Goal: Find specific page/section: Find specific page/section

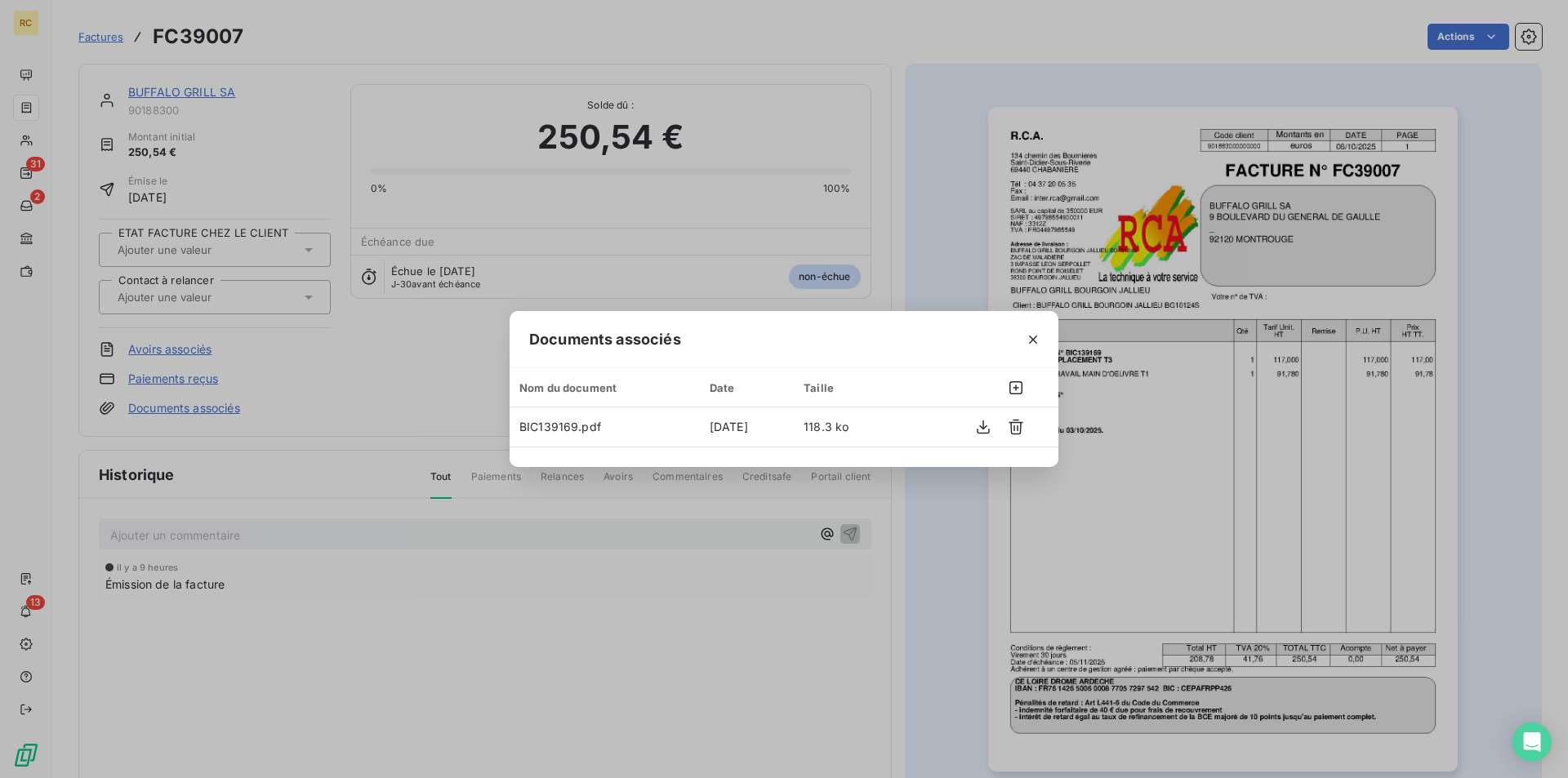
click at [26, 118] on div "Documents associés Nom du document Date Taille BIC139169.pdf [DATE] 118.3 ko" at bounding box center [784, 389] width 1568 height 778
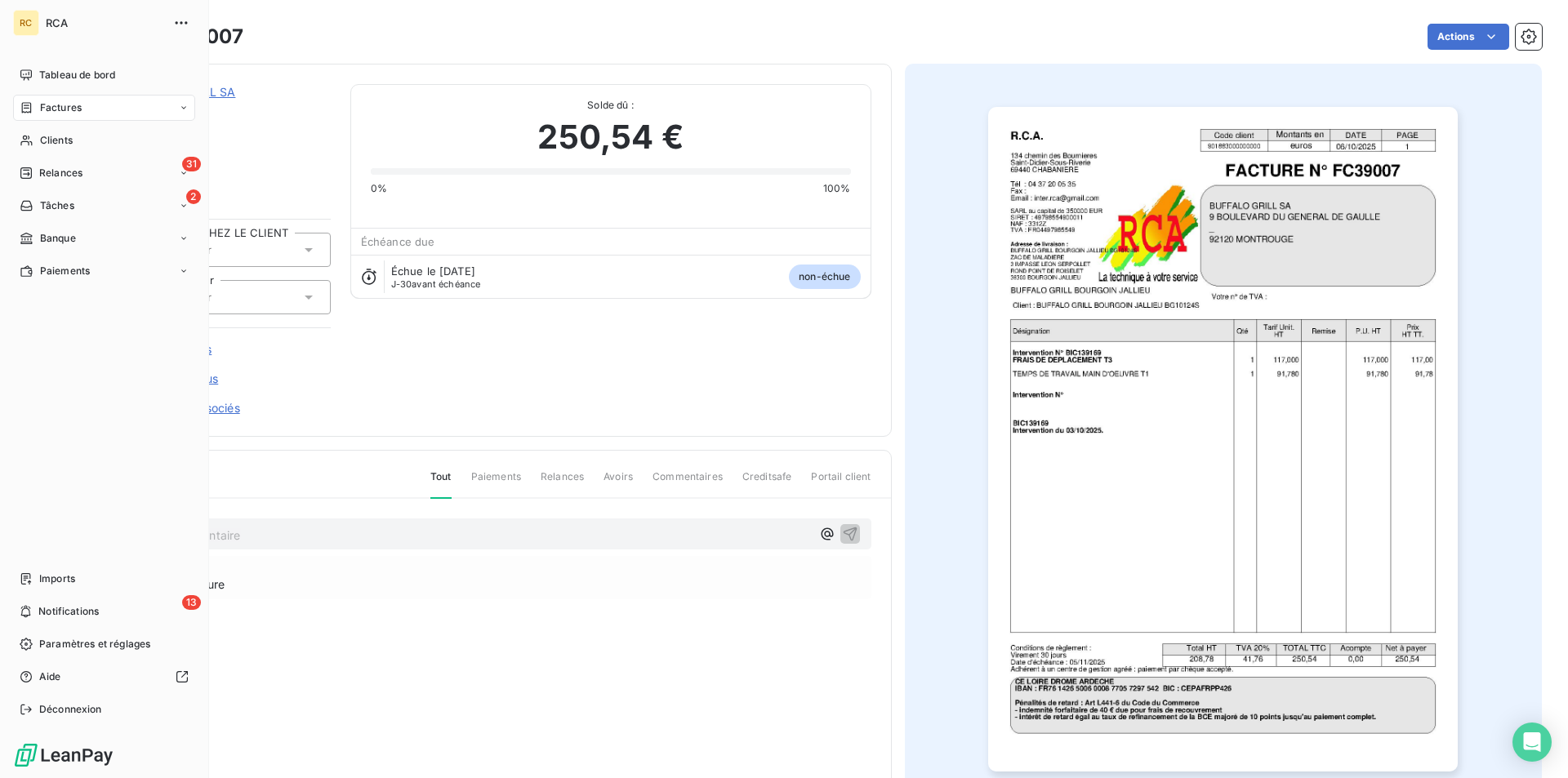
click at [50, 108] on span "Factures" at bounding box center [60, 108] width 41 height 15
drag, startPoint x: 34, startPoint y: 146, endPoint x: 47, endPoint y: 142, distance: 13.6
click at [34, 146] on div "Clients" at bounding box center [104, 140] width 183 height 26
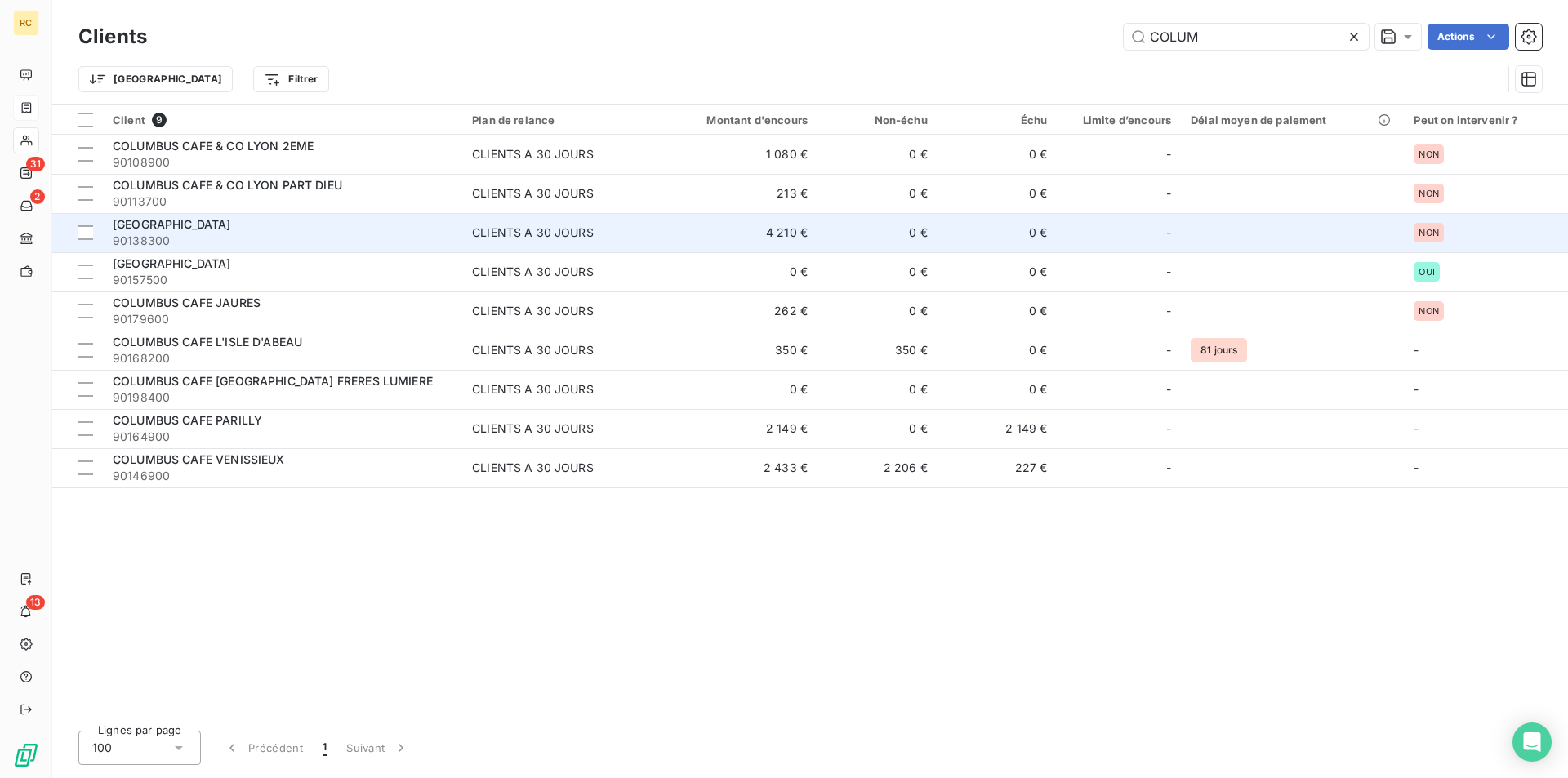
type input "COLUM"
click at [146, 225] on span "[GEOGRAPHIC_DATA]" at bounding box center [172, 224] width 119 height 14
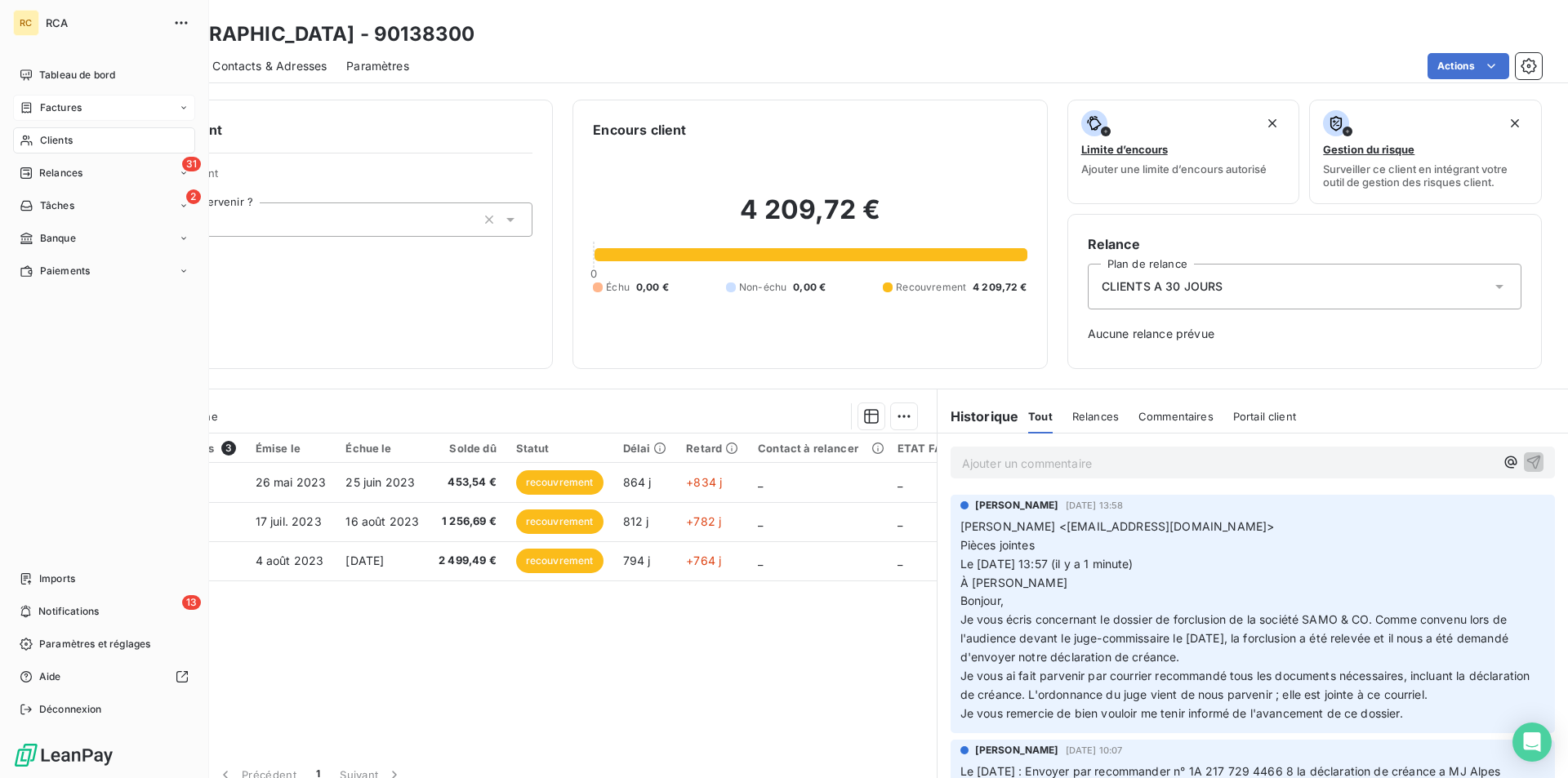
click at [35, 145] on div "Clients" at bounding box center [104, 140] width 183 height 26
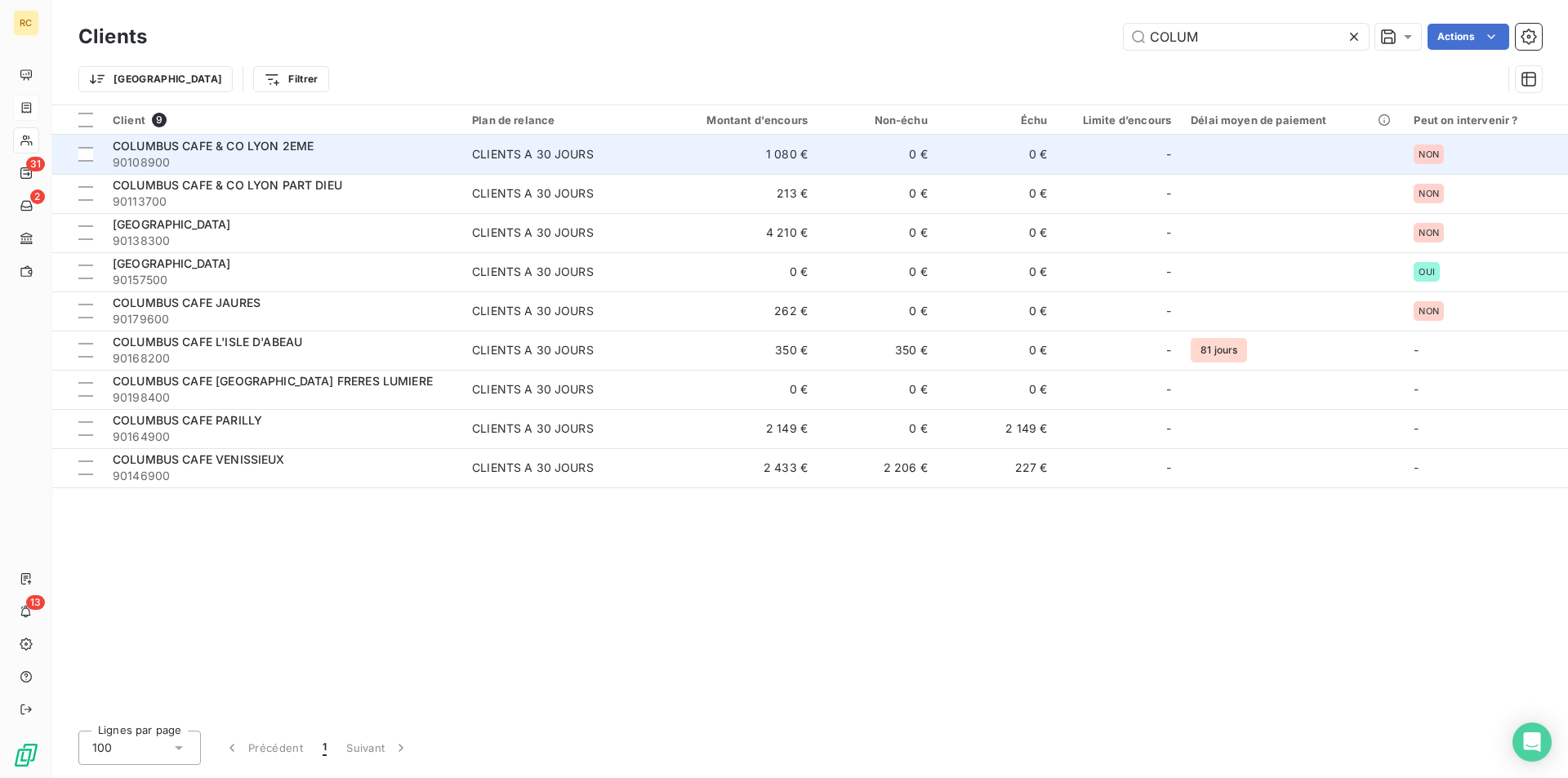
click at [133, 142] on span "COLUMBUS CAFE & CO LYON 2EME" at bounding box center [213, 145] width 201 height 14
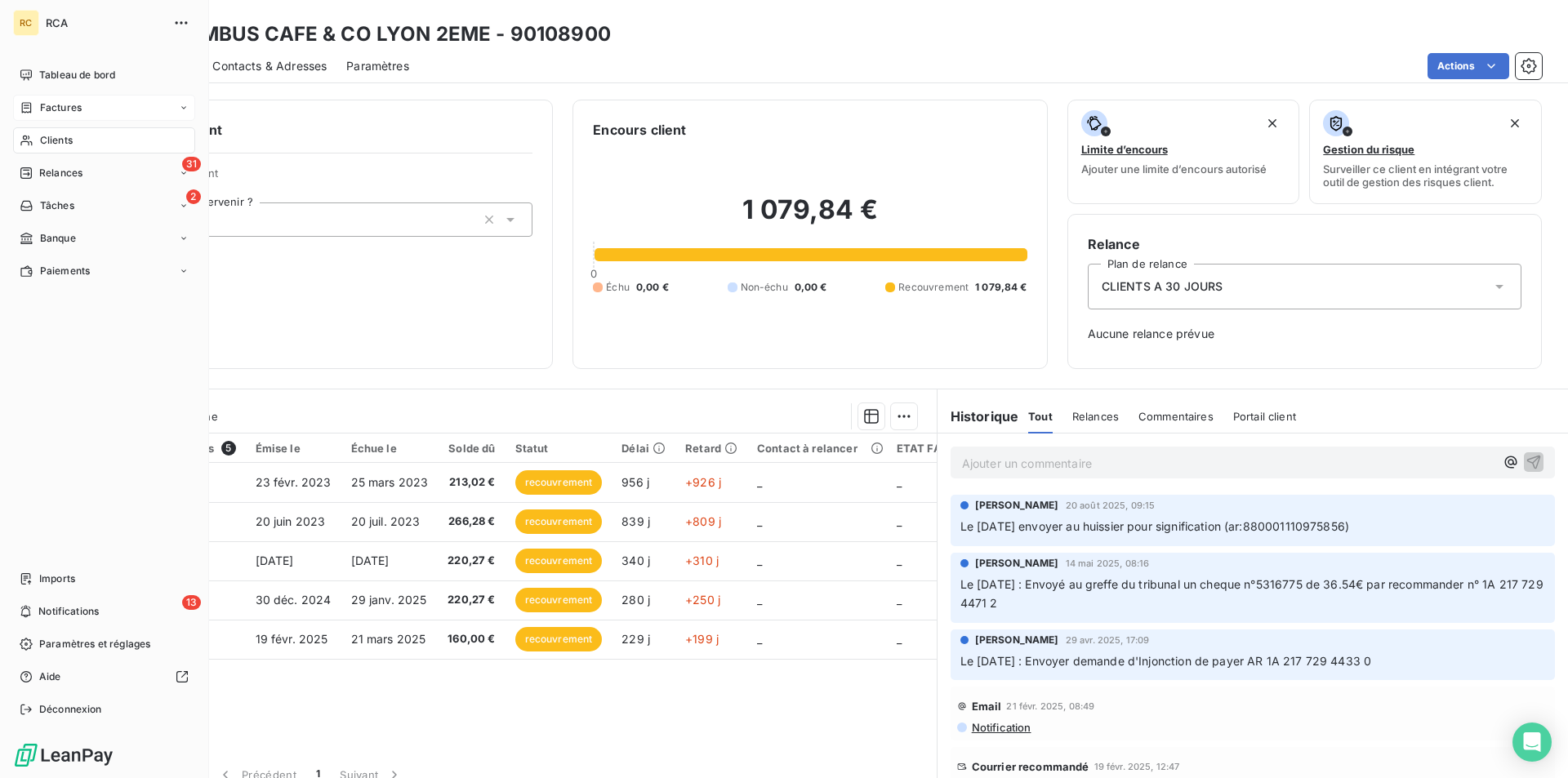
click at [56, 141] on span "Clients" at bounding box center [56, 140] width 33 height 15
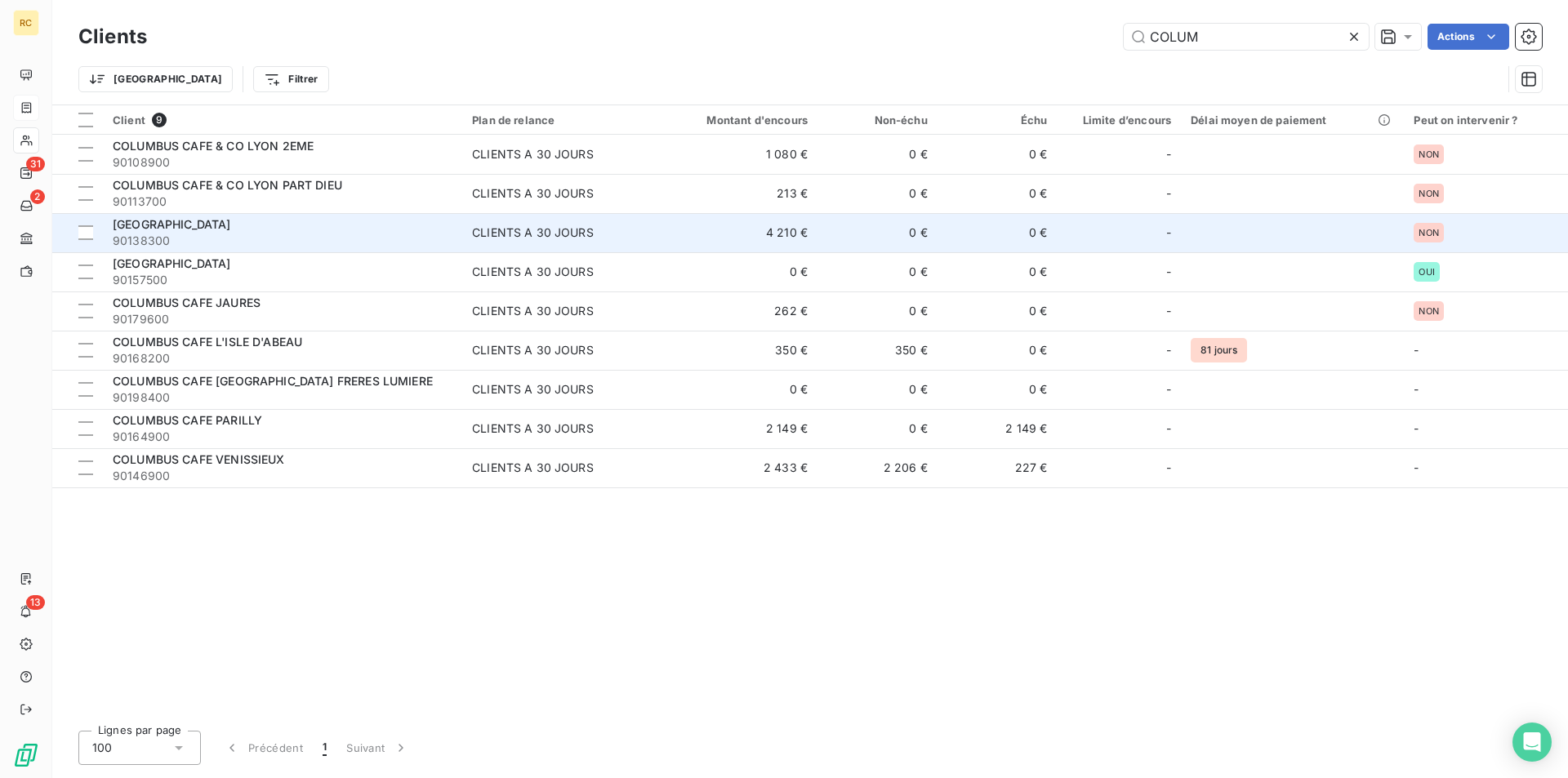
click at [233, 214] on td "[GEOGRAPHIC_DATA] 90138300" at bounding box center [282, 233] width 359 height 40
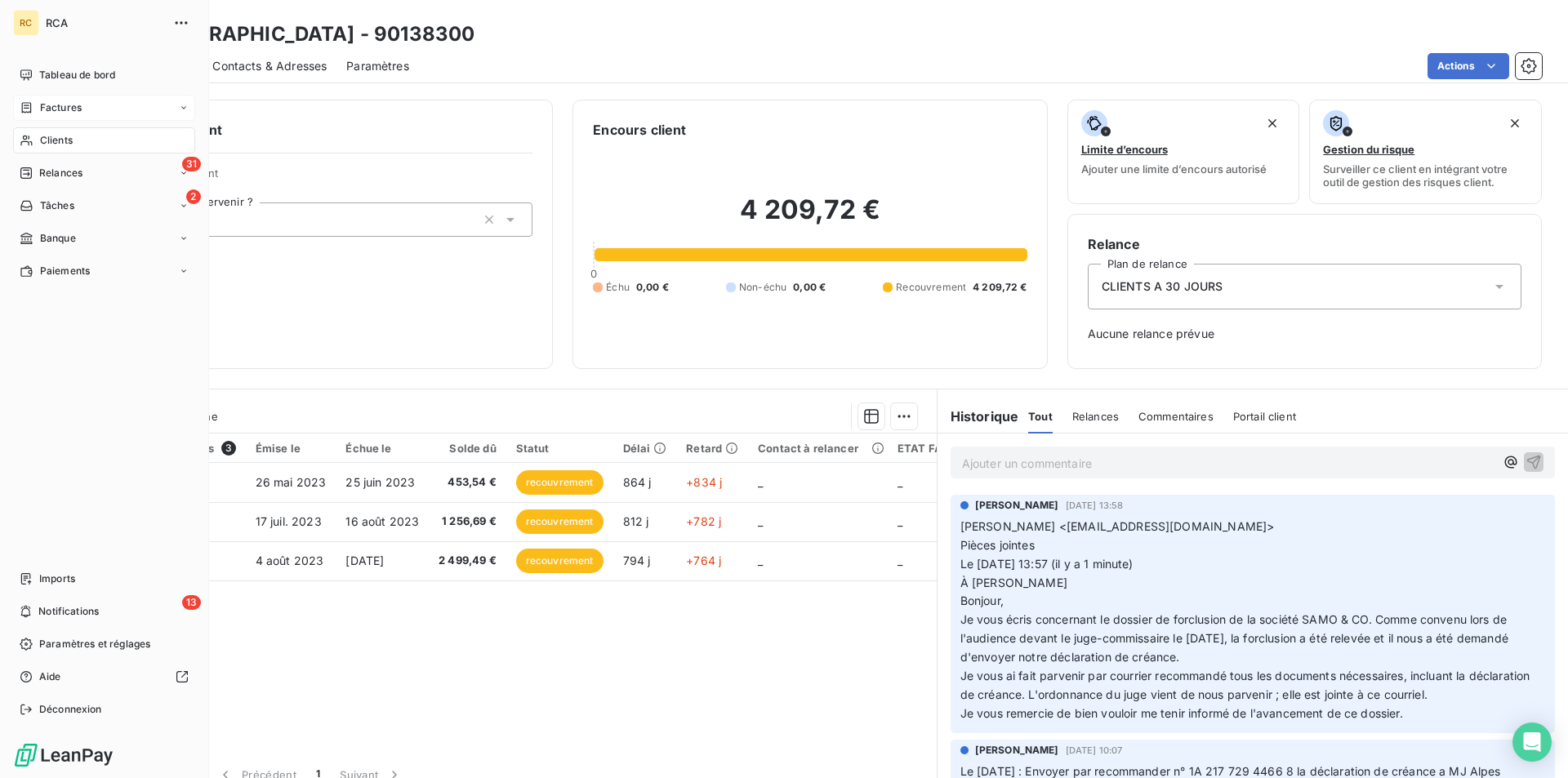
click at [40, 102] on span "Factures" at bounding box center [60, 108] width 41 height 15
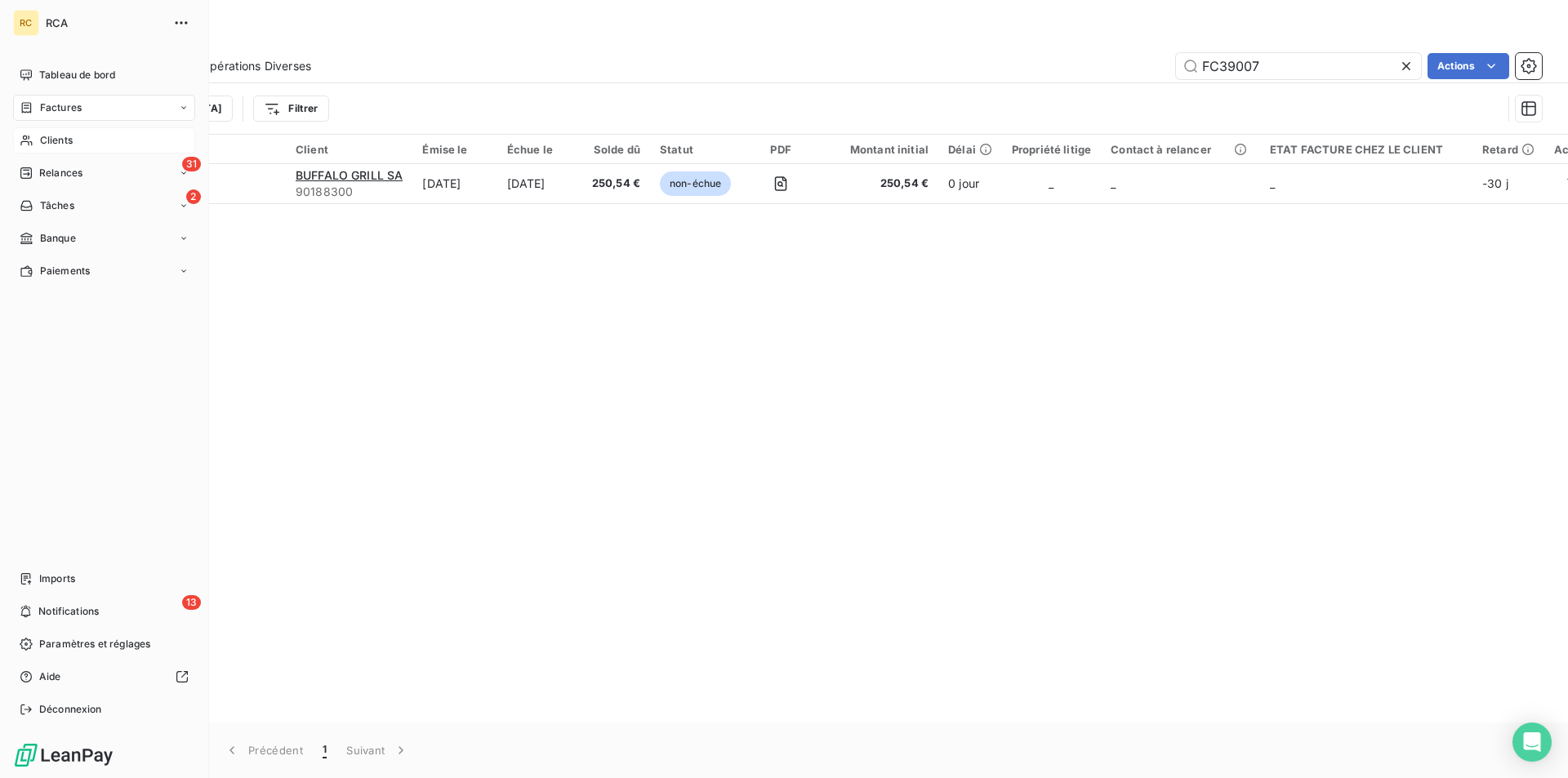
click at [3, 185] on div "RC RCA Tableau de bord Factures Clients 31 Relances 2 Tâches Banque Paiements I…" at bounding box center [104, 389] width 209 height 778
click at [58, 137] on span "Clients" at bounding box center [56, 140] width 33 height 15
